Goal: Transaction & Acquisition: Purchase product/service

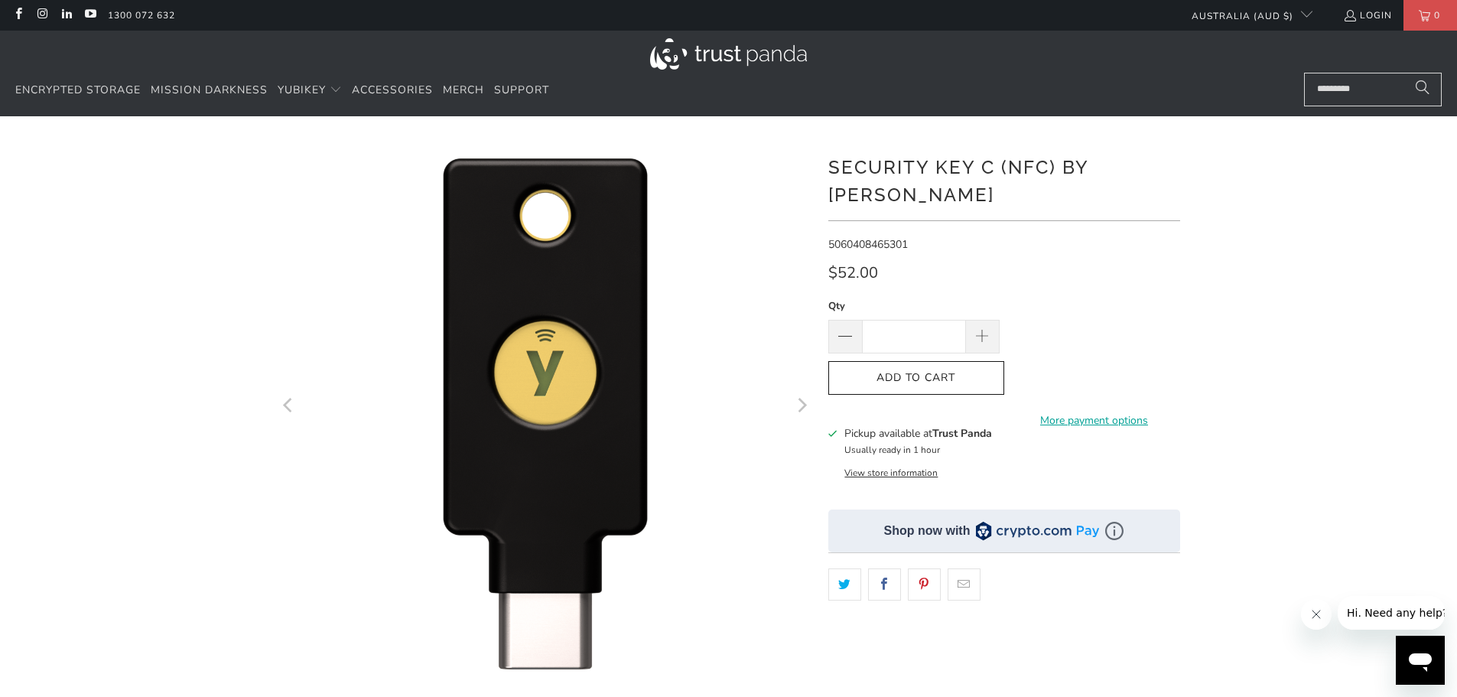
drag, startPoint x: 707, startPoint y: 53, endPoint x: 707, endPoint y: 79, distance: 26.0
click at [707, 53] on img at bounding box center [728, 53] width 157 height 31
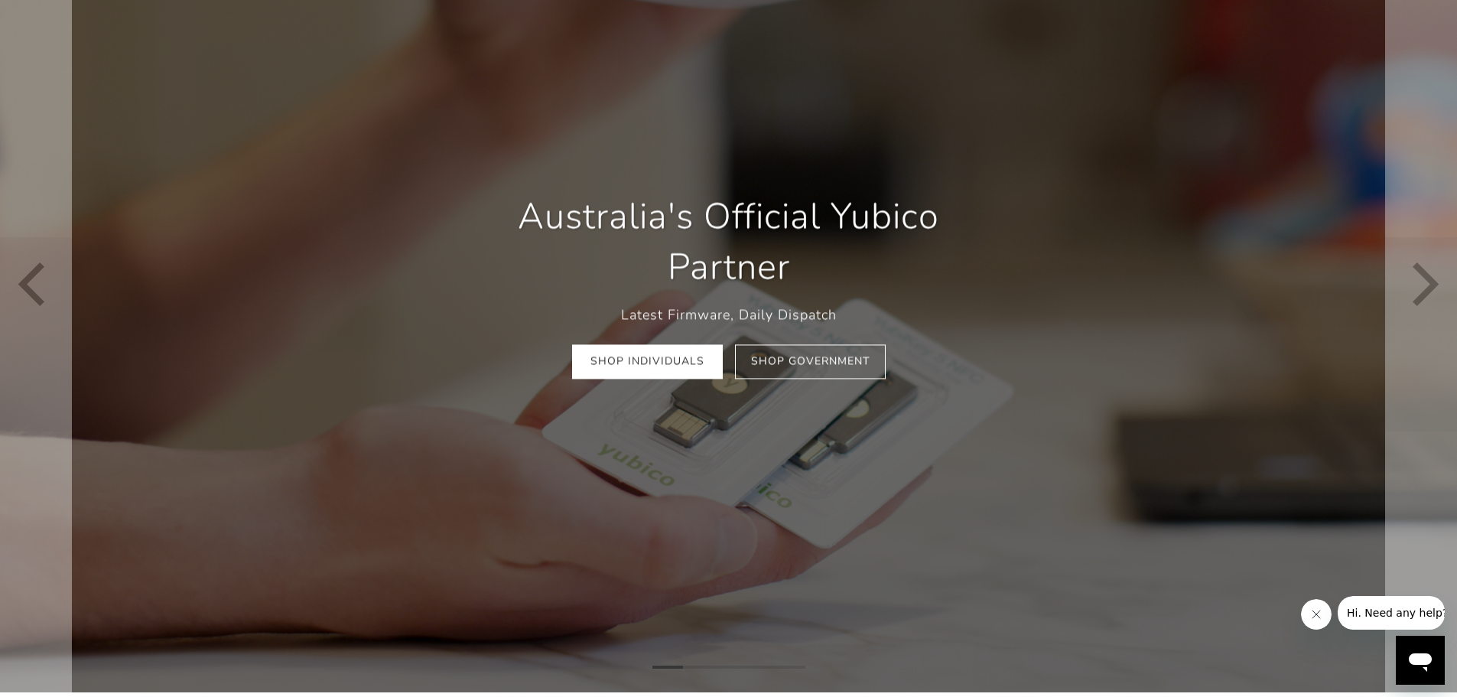
scroll to position [153, 0]
click at [706, 376] on link "Shop Individuals" at bounding box center [647, 361] width 151 height 34
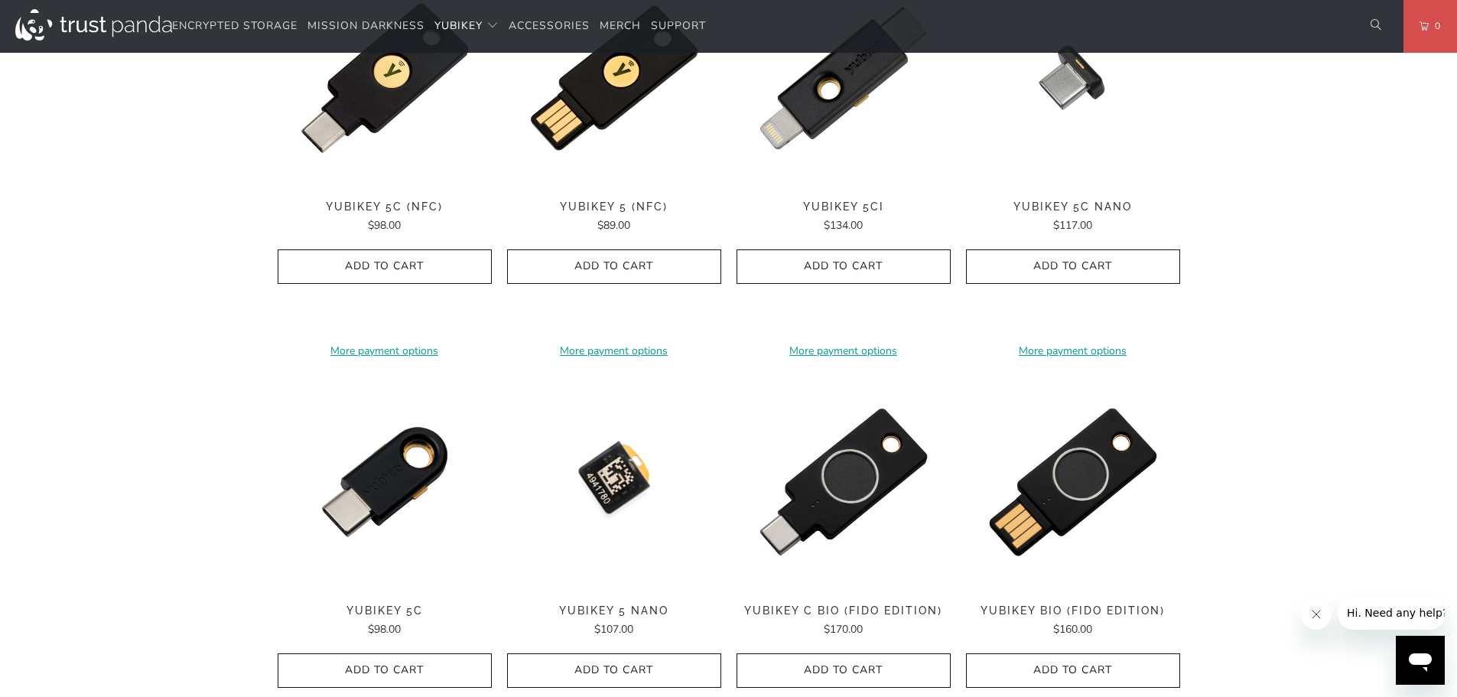
scroll to position [841, 0]
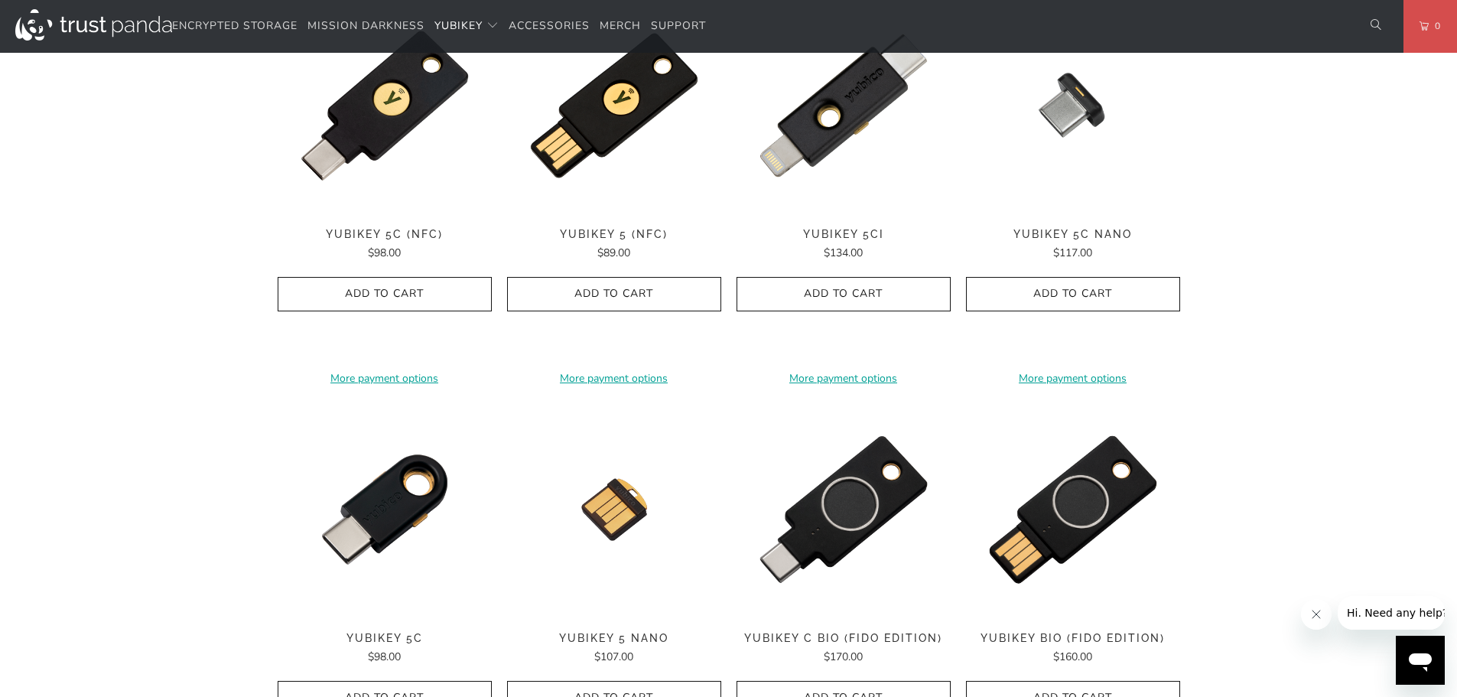
click at [613, 334] on shop-pay-wallet-button at bounding box center [614, 327] width 3 height 15
